Goal: Task Accomplishment & Management: Use online tool/utility

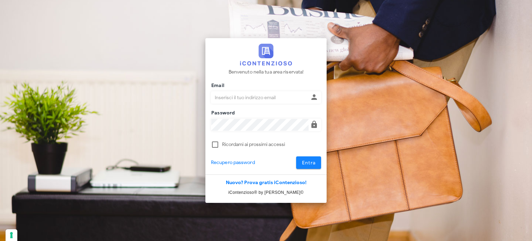
type input "[EMAIL_ADDRESS][DOMAIN_NAME]"
click at [314, 164] on span "Entra" at bounding box center [308, 163] width 14 height 6
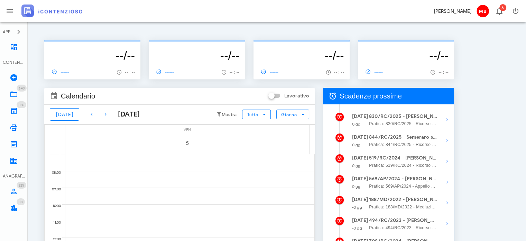
scroll to position [35, 0]
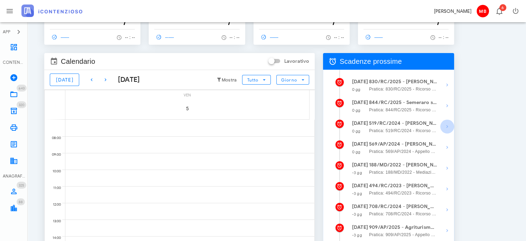
click at [449, 126] on icon "button" at bounding box center [447, 126] width 8 height 8
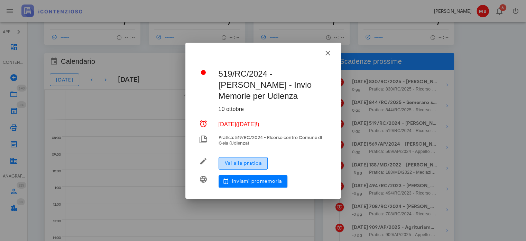
click at [260, 163] on span "Vai alla pratica" at bounding box center [243, 163] width 37 height 6
